Goal: Task Accomplishment & Management: Complete application form

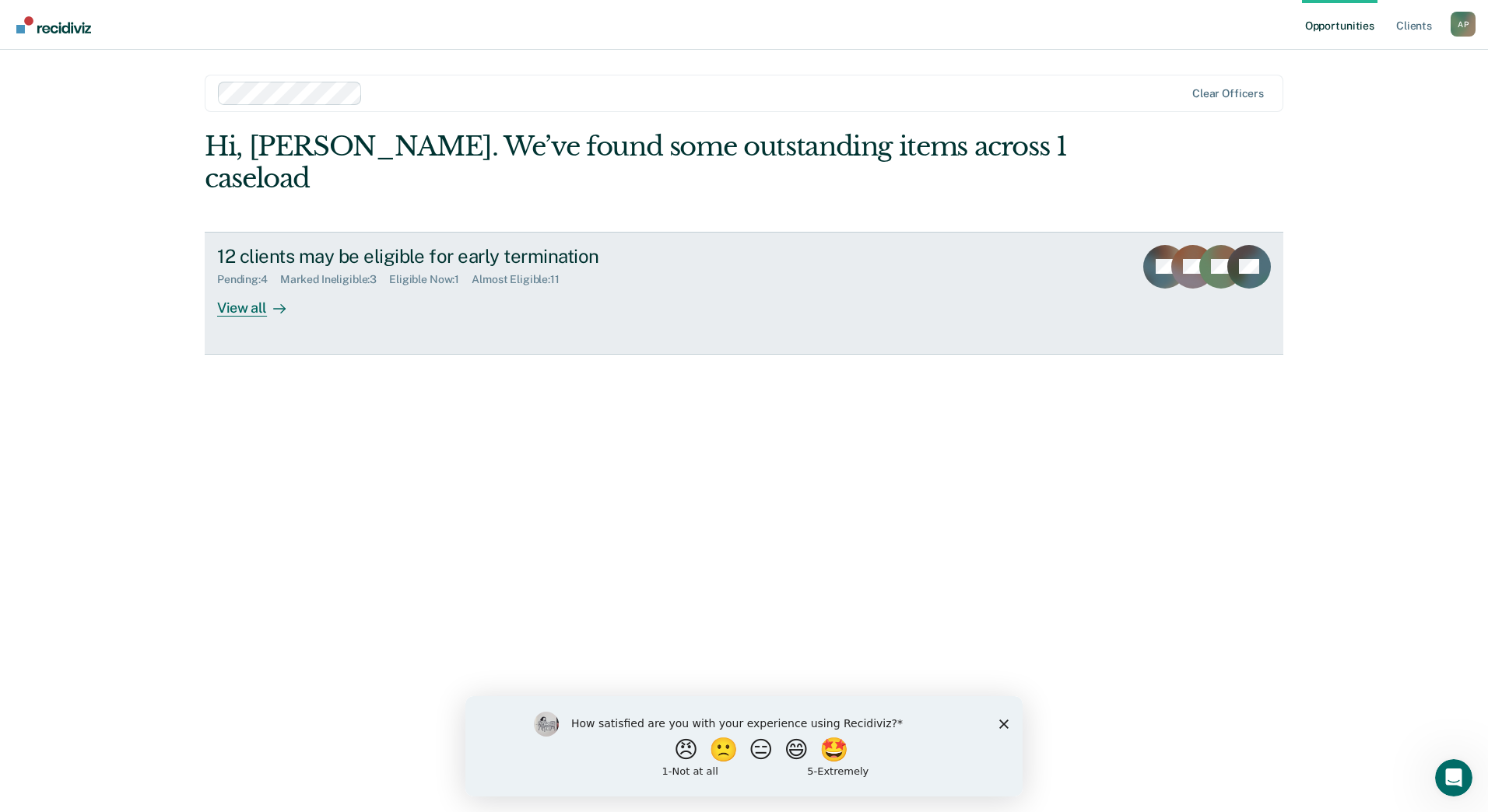
click at [247, 310] on div "View all" at bounding box center [261, 302] width 87 height 31
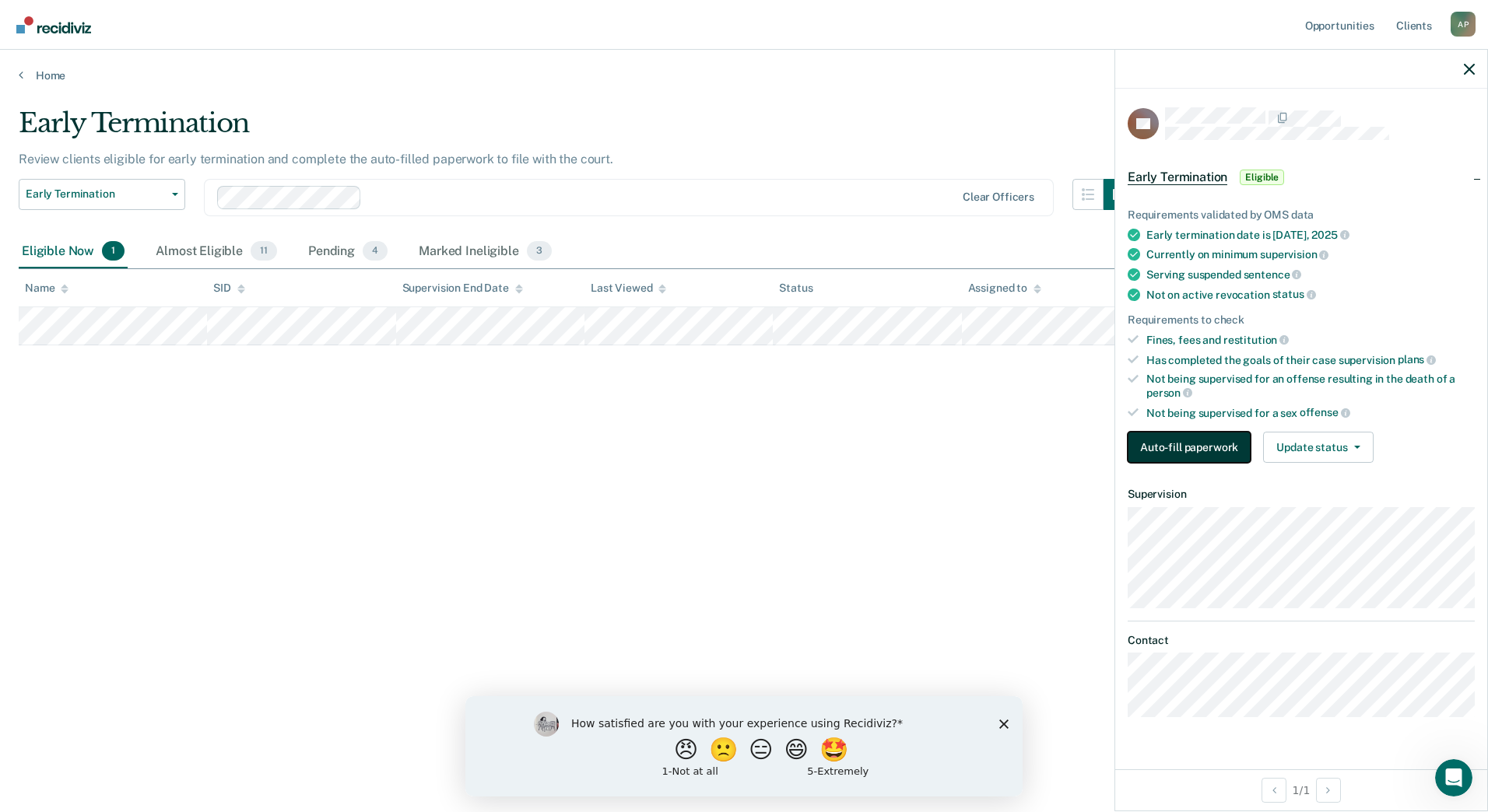
click at [1198, 436] on button "Auto-fill paperwork" at bounding box center [1189, 447] width 123 height 32
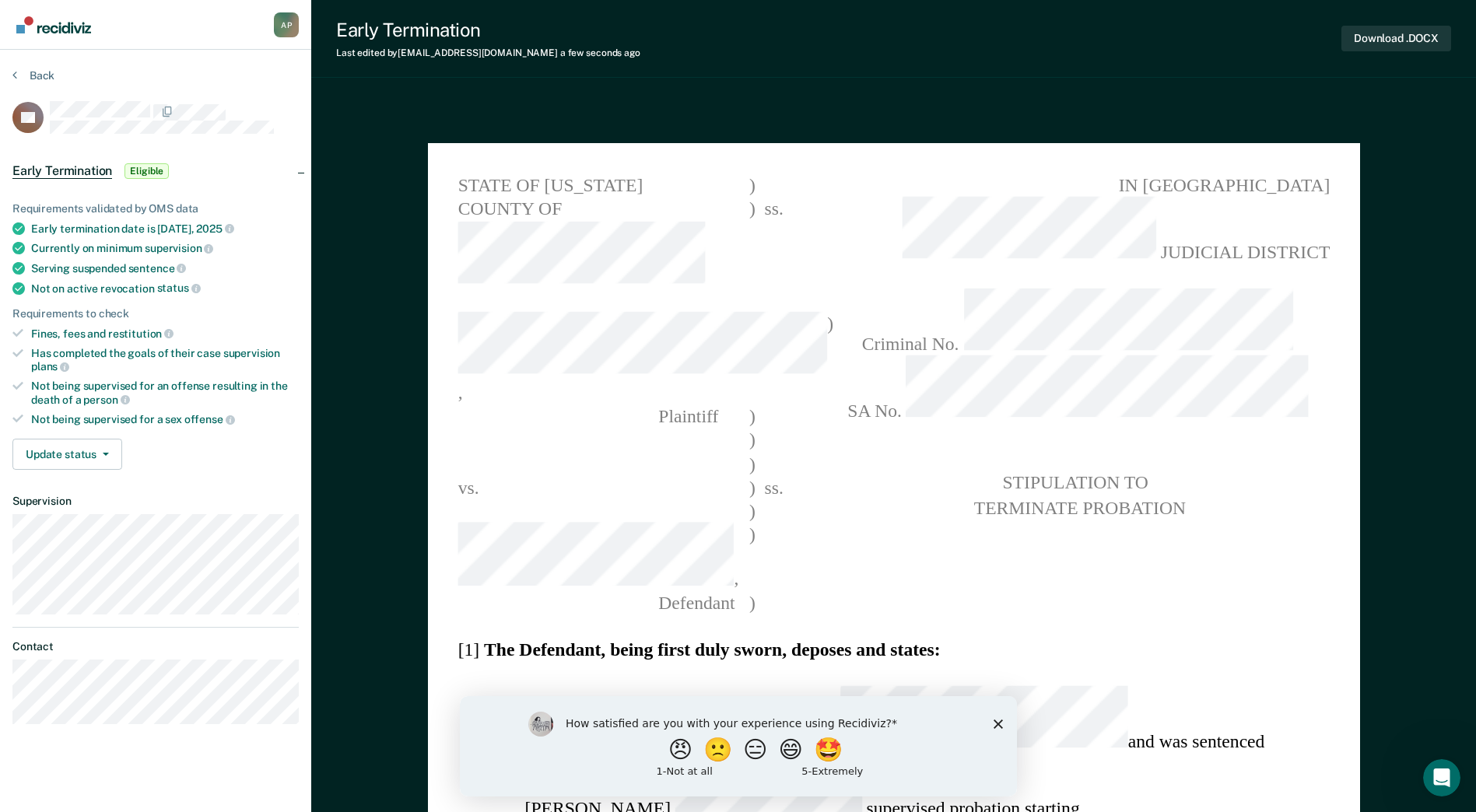
click at [994, 726] on polygon "Close survey" at bounding box center [998, 724] width 9 height 9
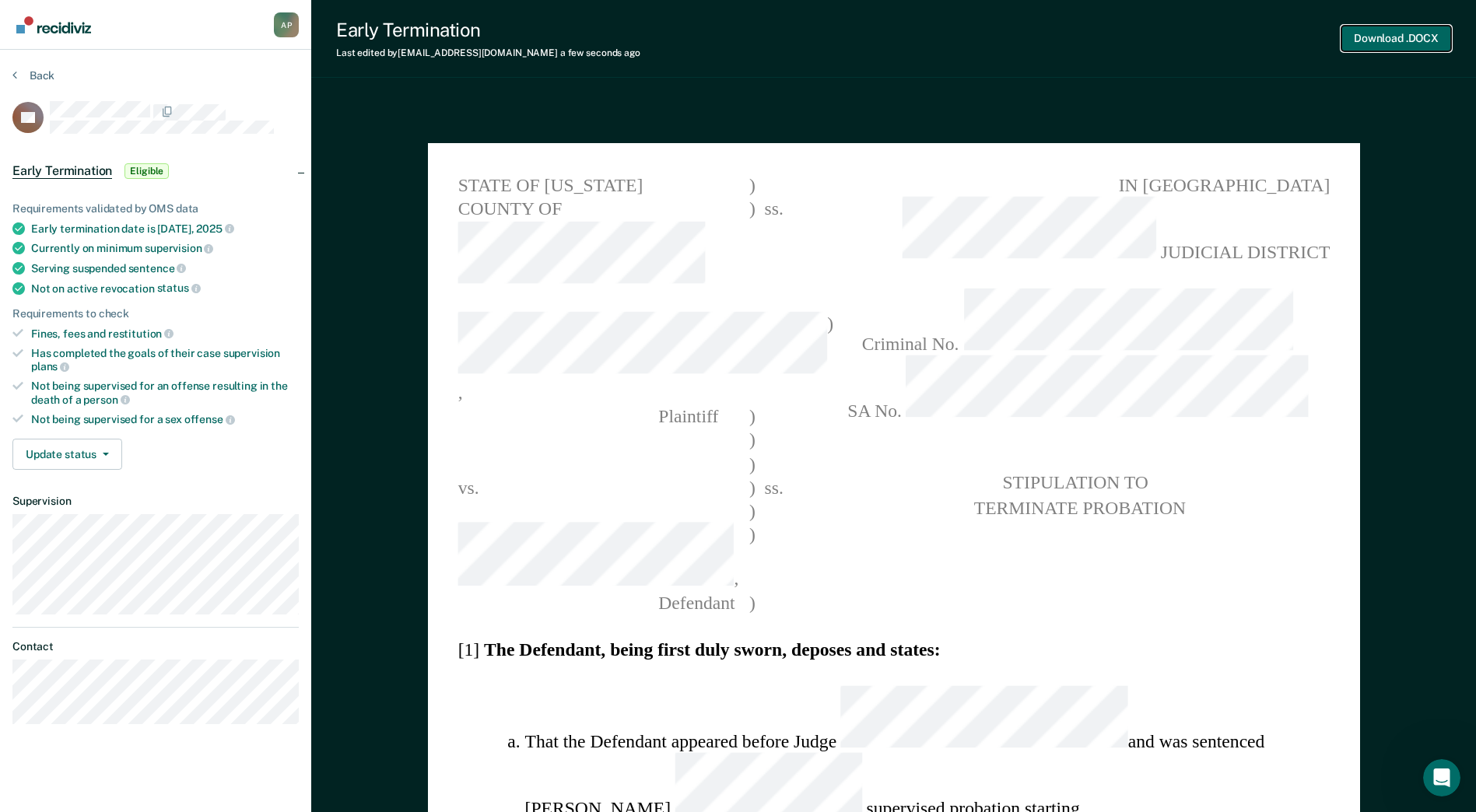
click at [1374, 44] on button "Download .DOCX" at bounding box center [1396, 39] width 110 height 26
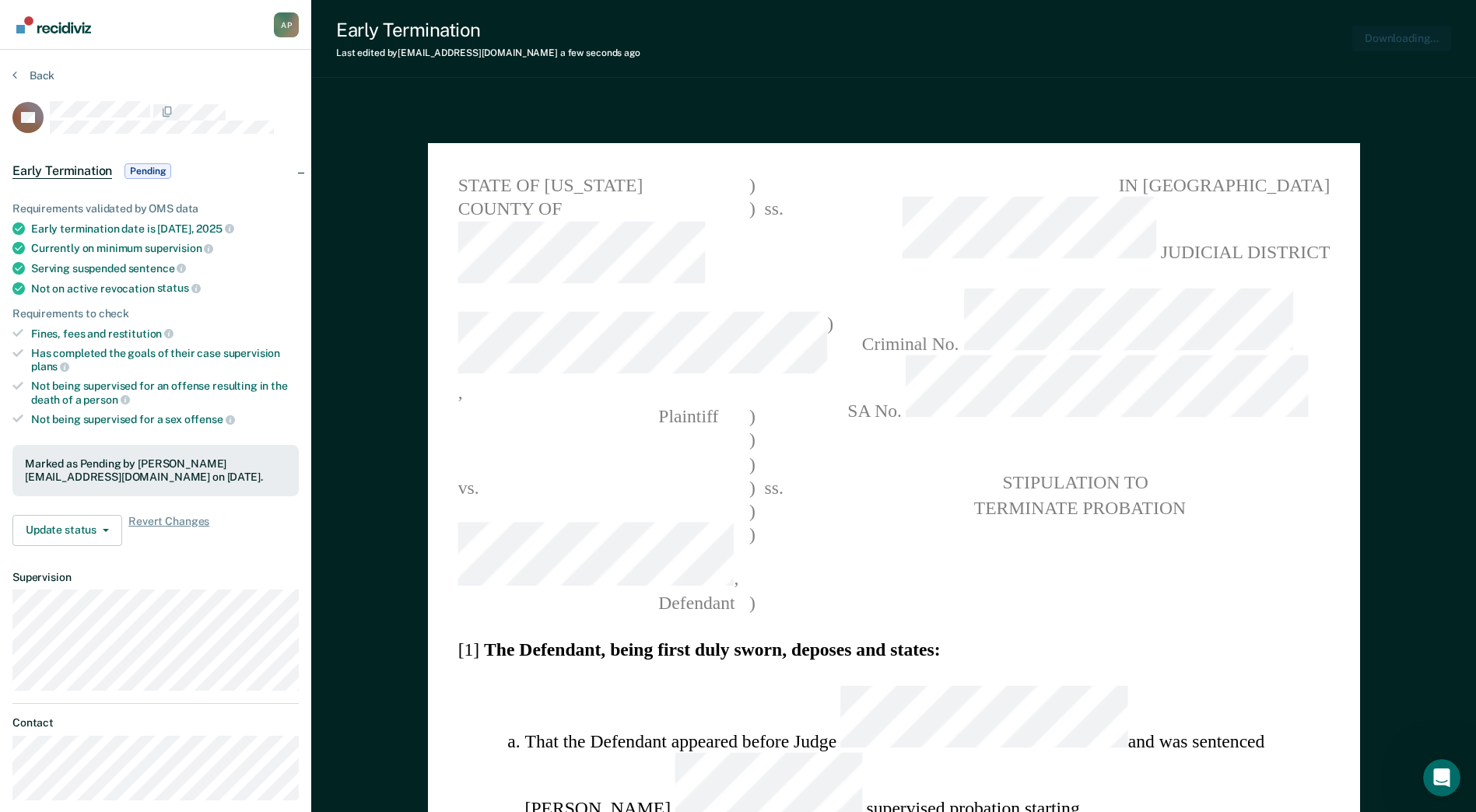
type textarea "x"
